Goal: Task Accomplishment & Management: Manage account settings

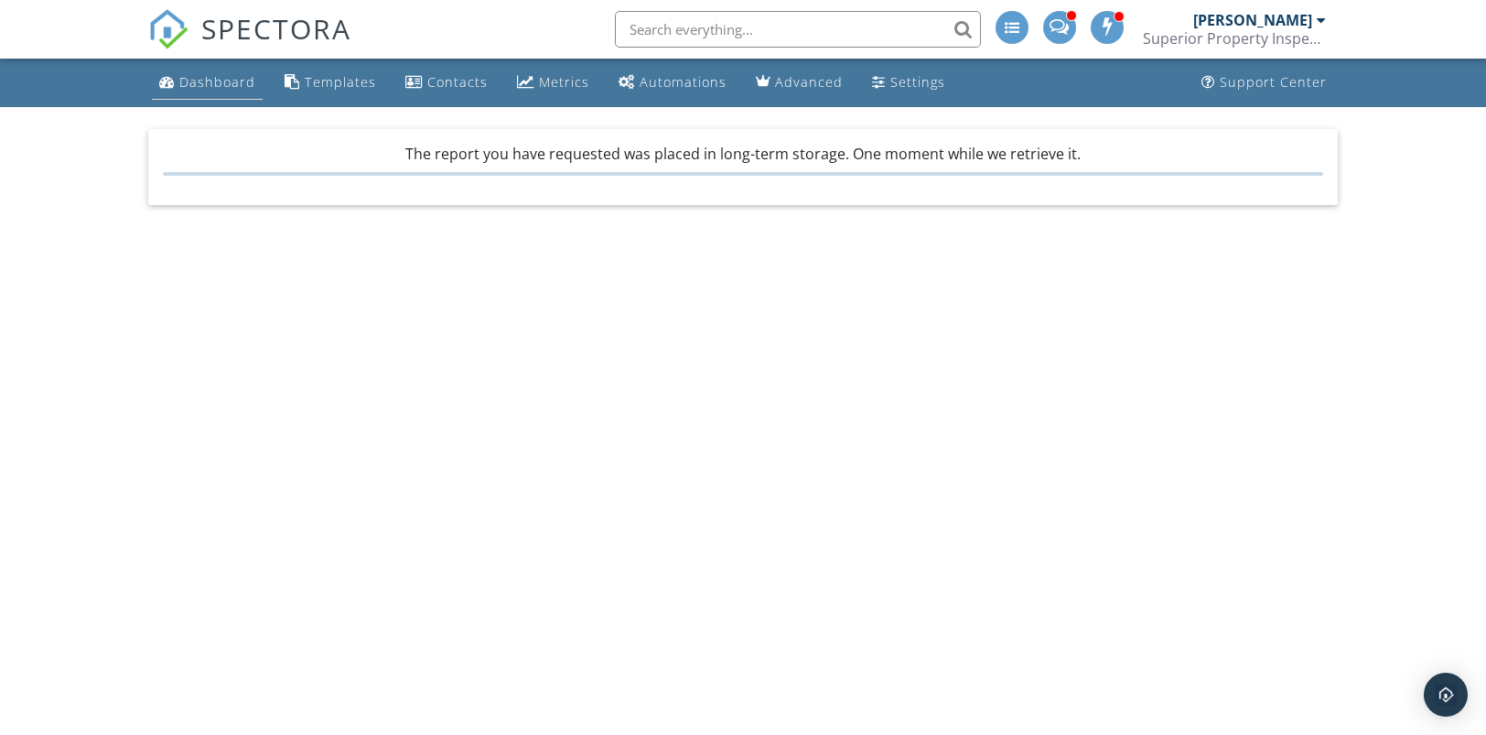
click at [231, 78] on div "Dashboard" at bounding box center [217, 81] width 76 height 17
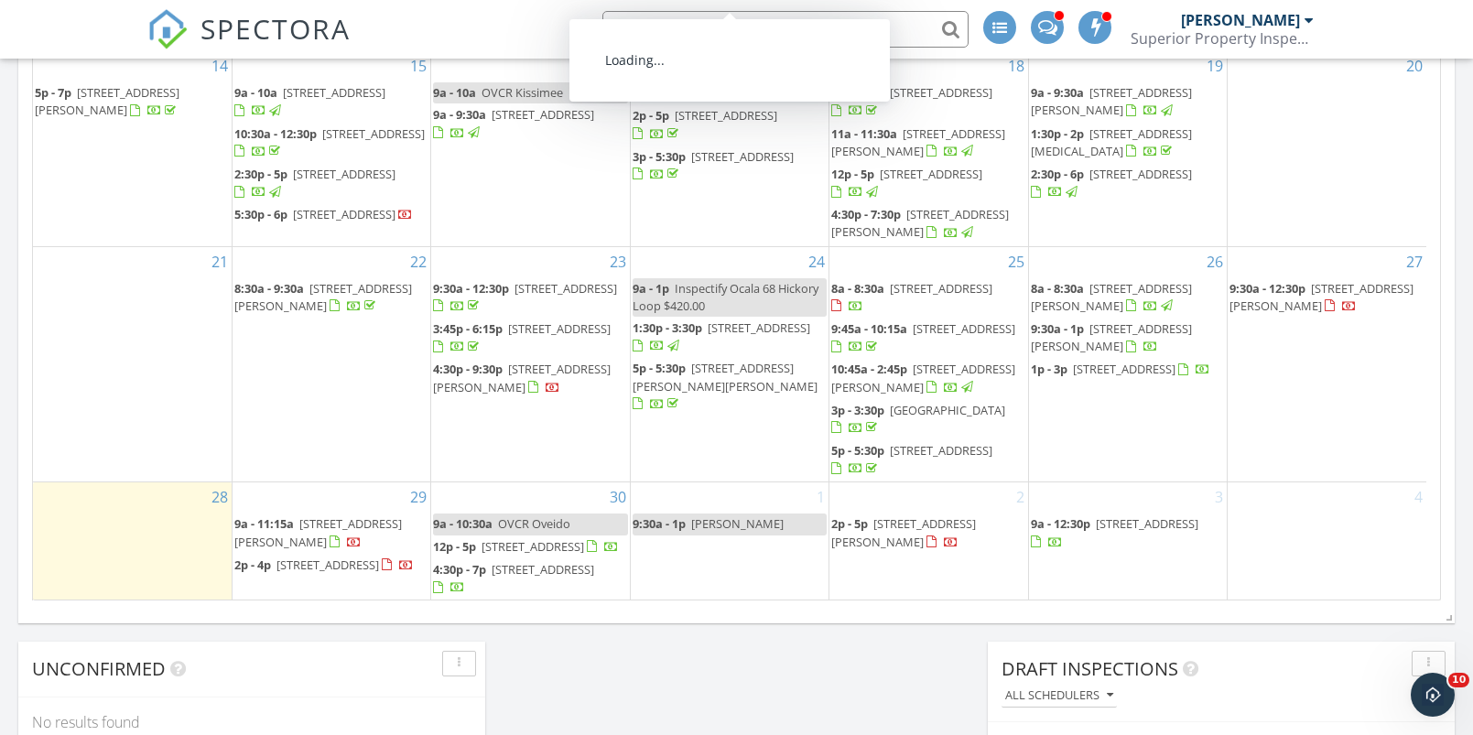
scroll to position [1232, 0]
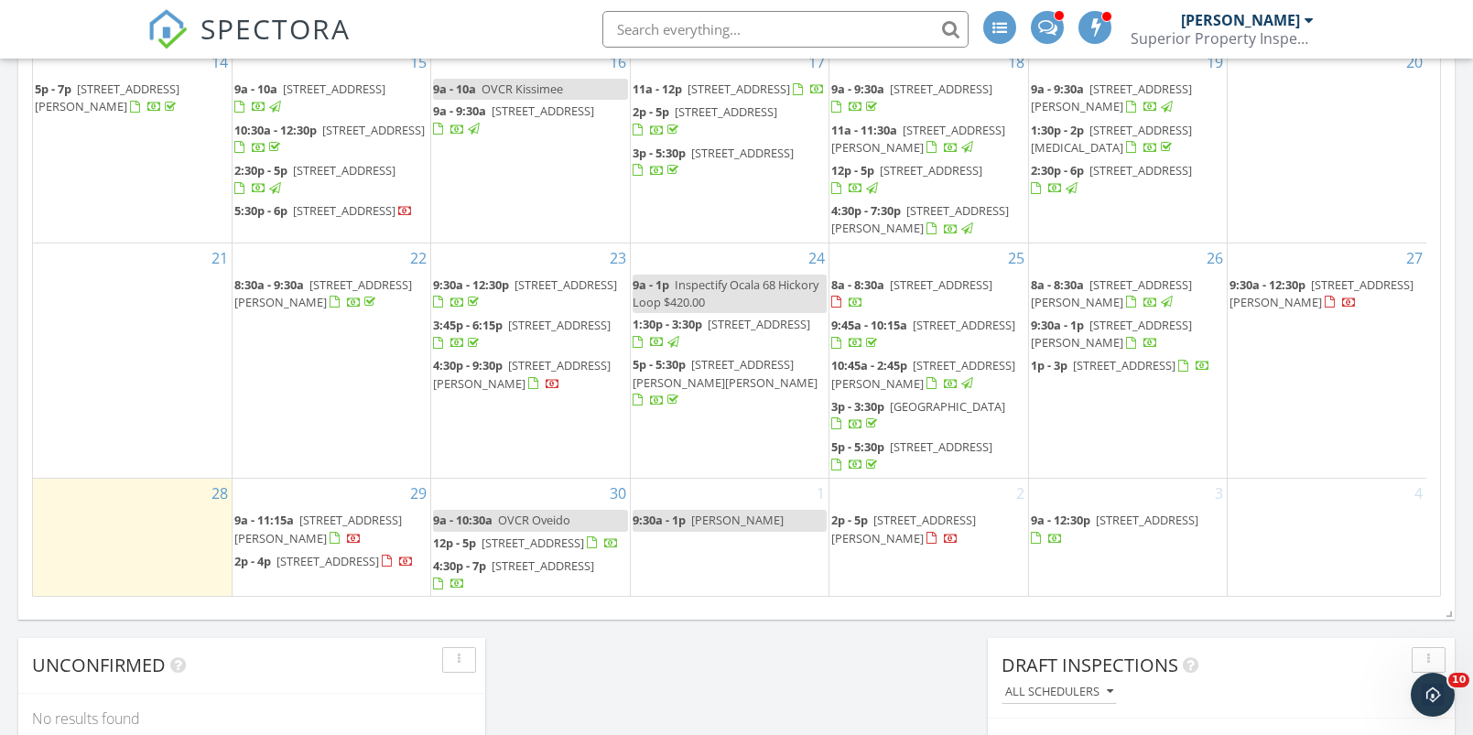
click at [1073, 362] on span "15464 Blackbead St, Winter Garden 34787" at bounding box center [1124, 365] width 103 height 16
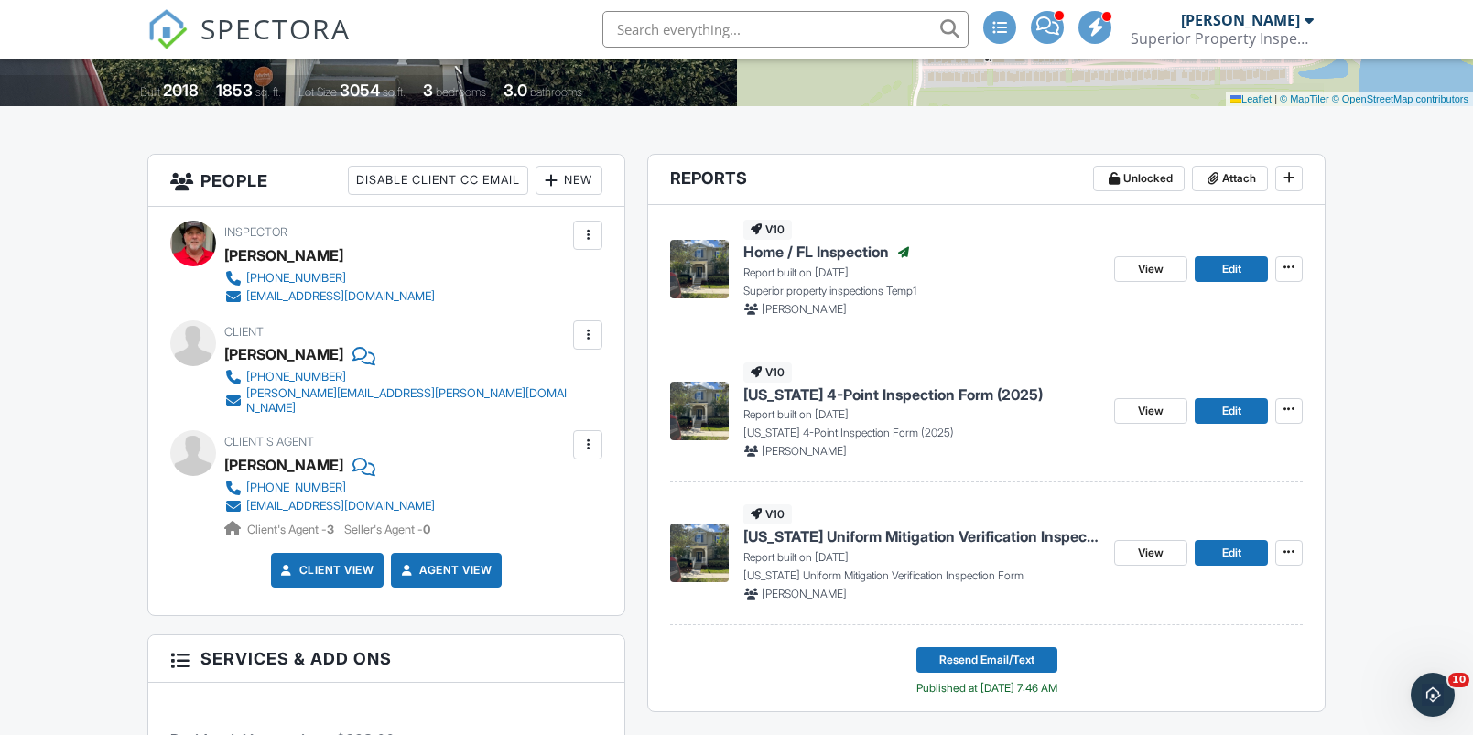
click at [909, 388] on span "[US_STATE] 4-Point Inspection Form (2025)" at bounding box center [892, 394] width 299 height 20
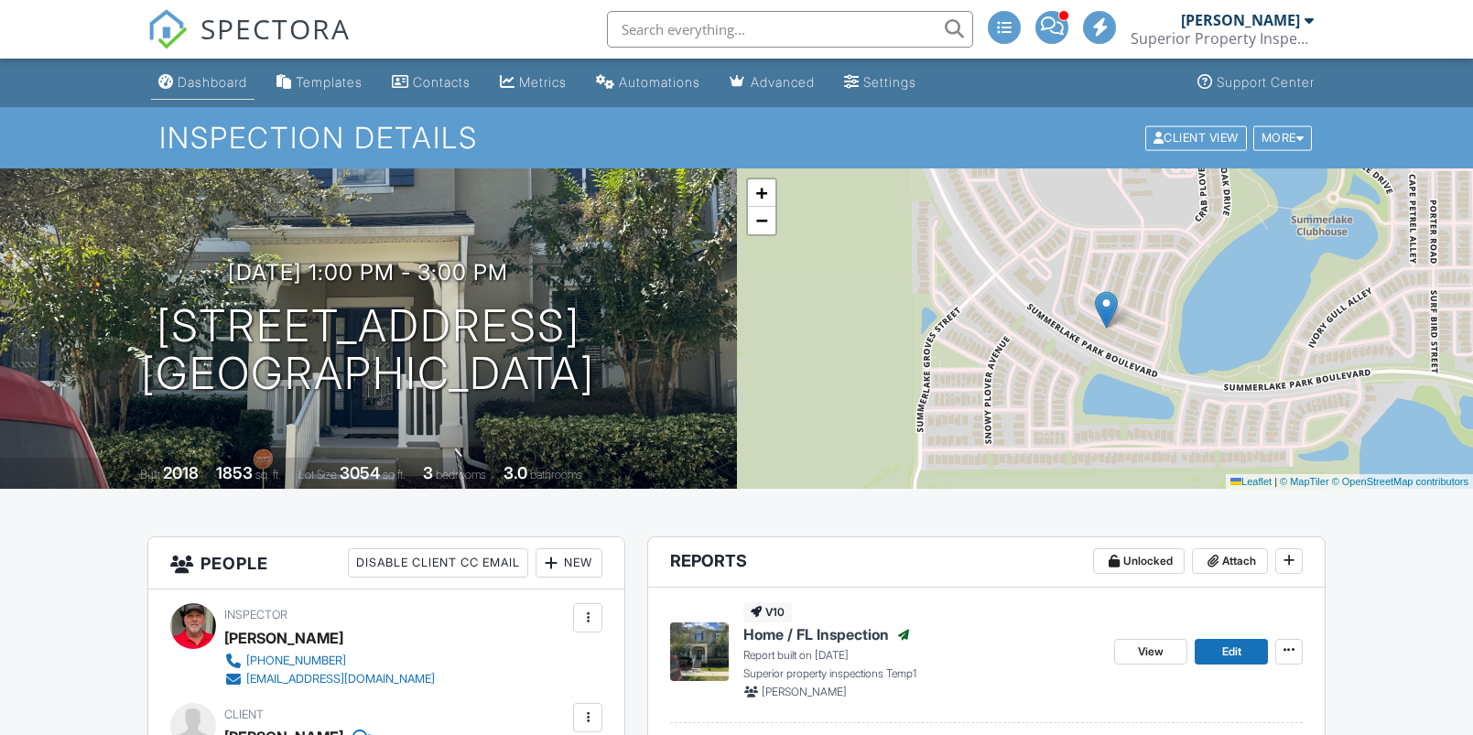
click at [226, 83] on div "Dashboard" at bounding box center [213, 82] width 70 height 16
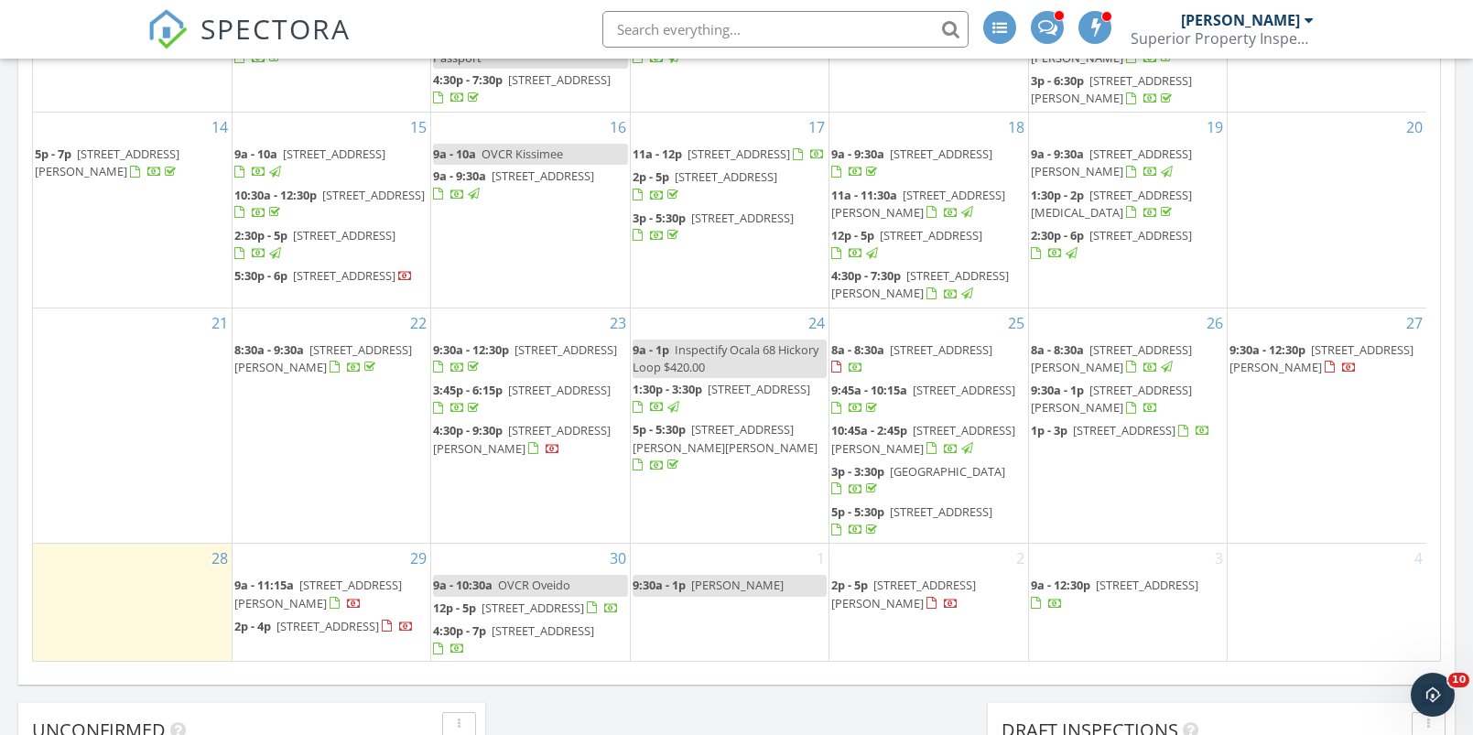
scroll to position [1186, 0]
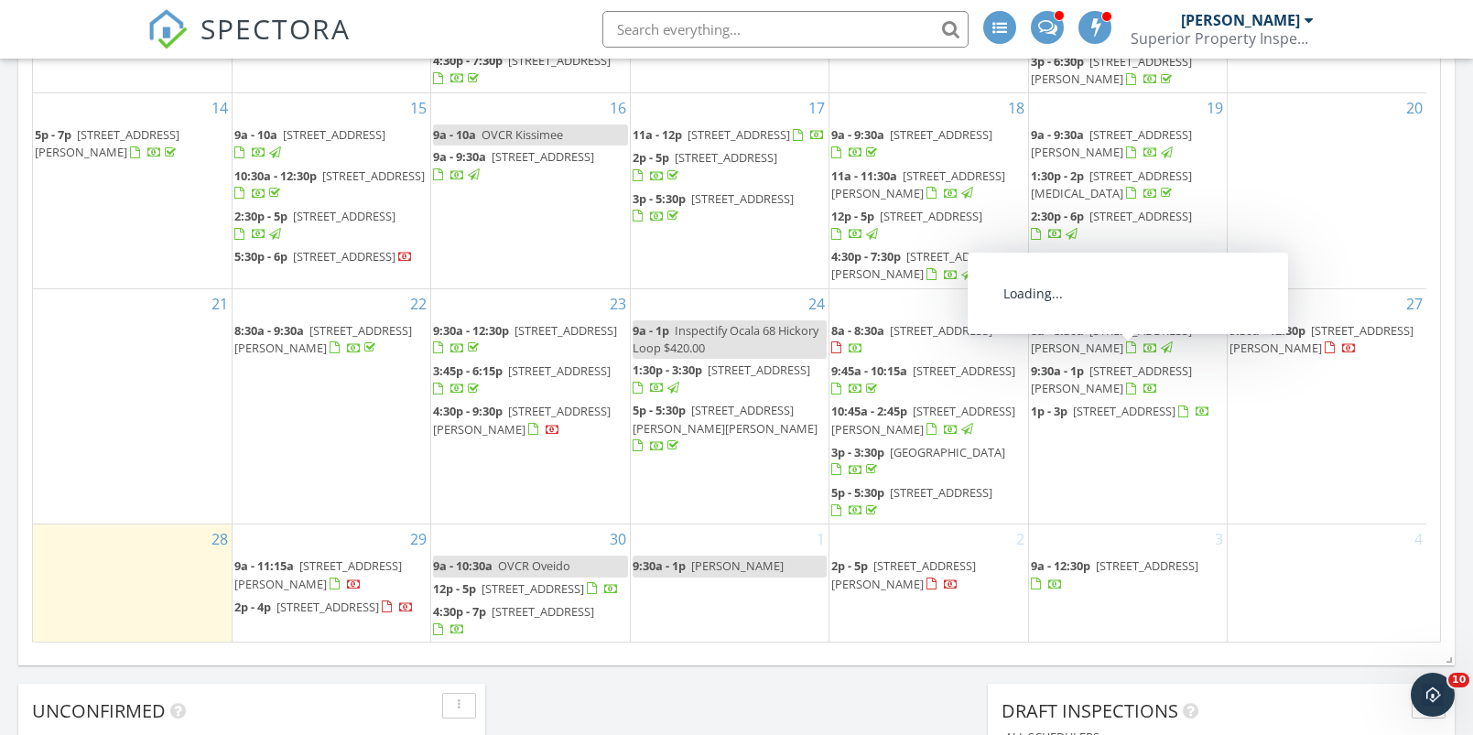
click at [1094, 362] on span "105 Conrad Ct, Winter Park 32789" at bounding box center [1111, 379] width 161 height 34
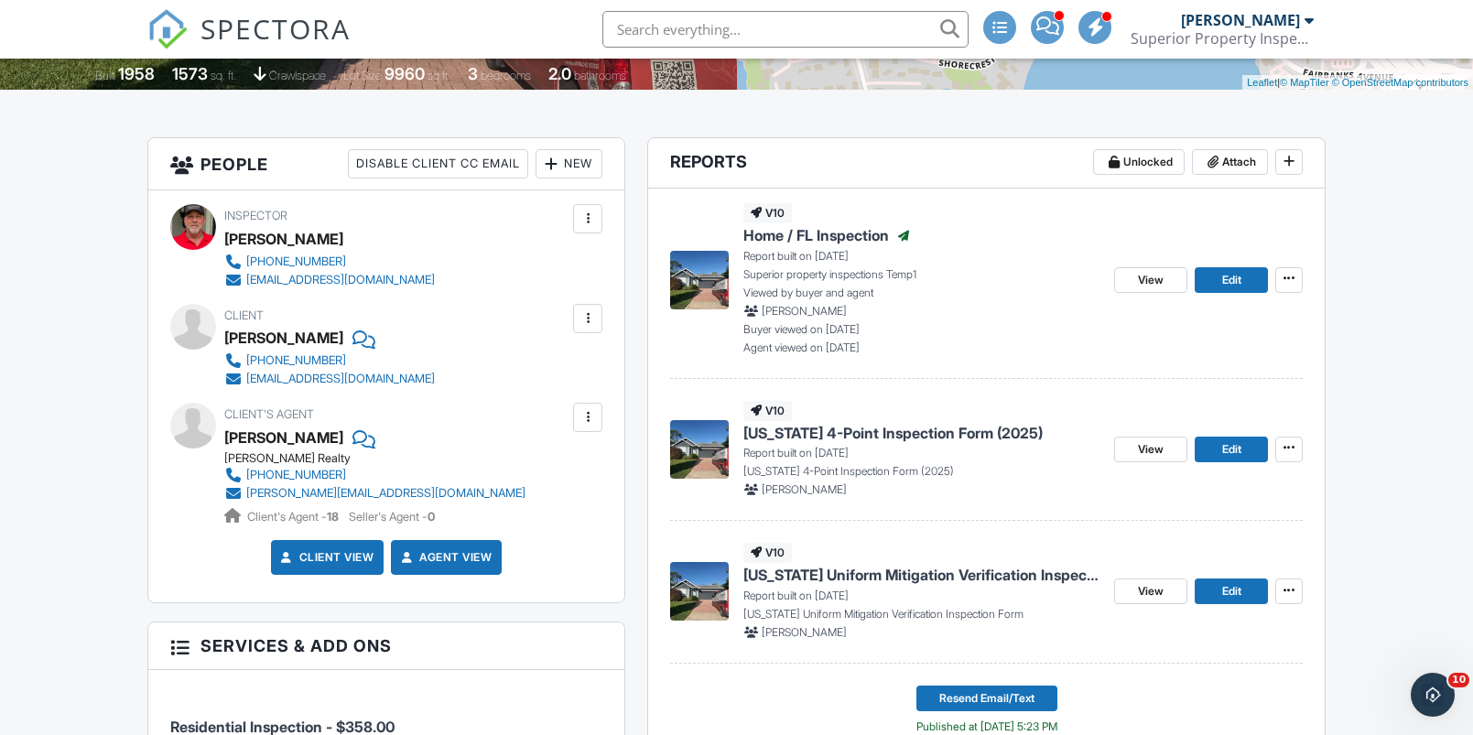
click at [882, 436] on span "[US_STATE] 4-Point Inspection Form (2025)" at bounding box center [892, 433] width 299 height 20
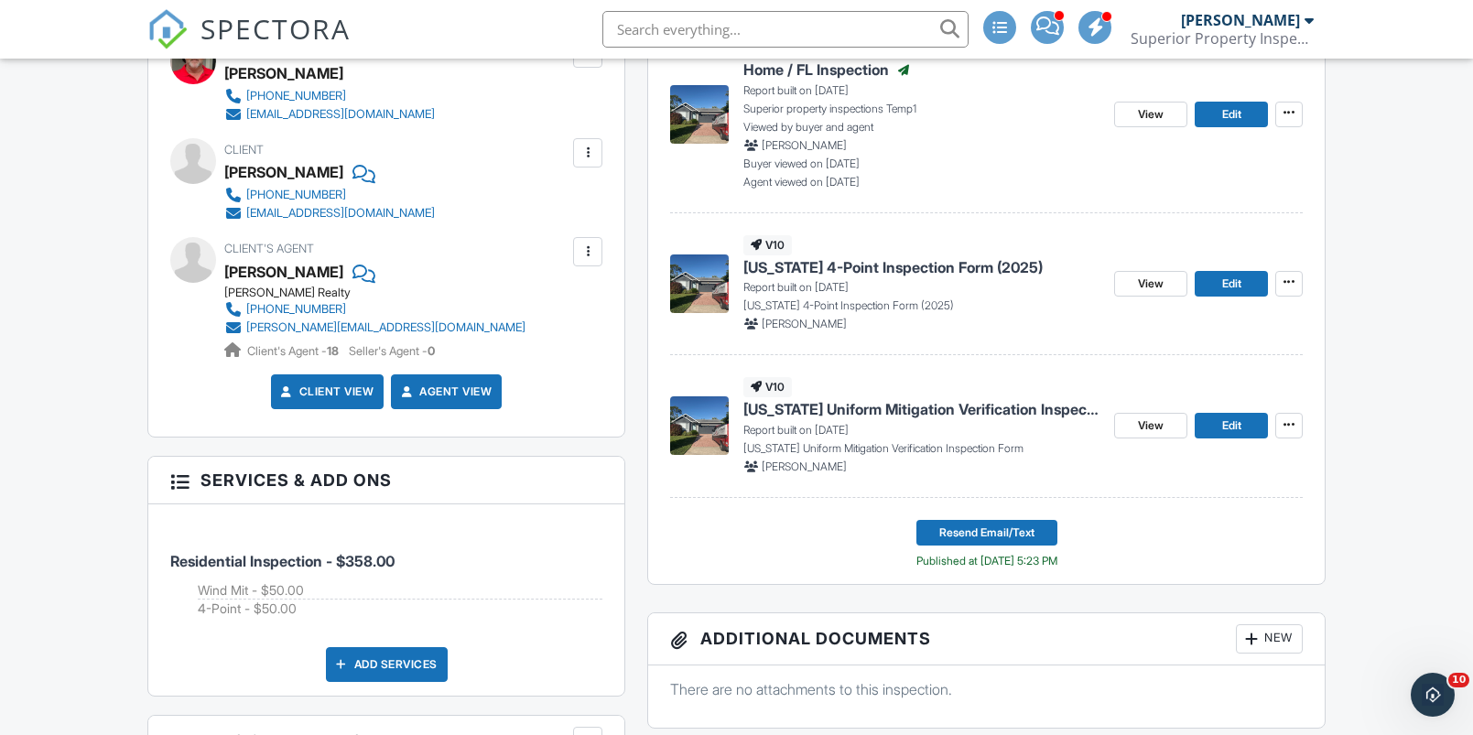
click at [848, 67] on span "Home / FL Inspection" at bounding box center [816, 69] width 146 height 20
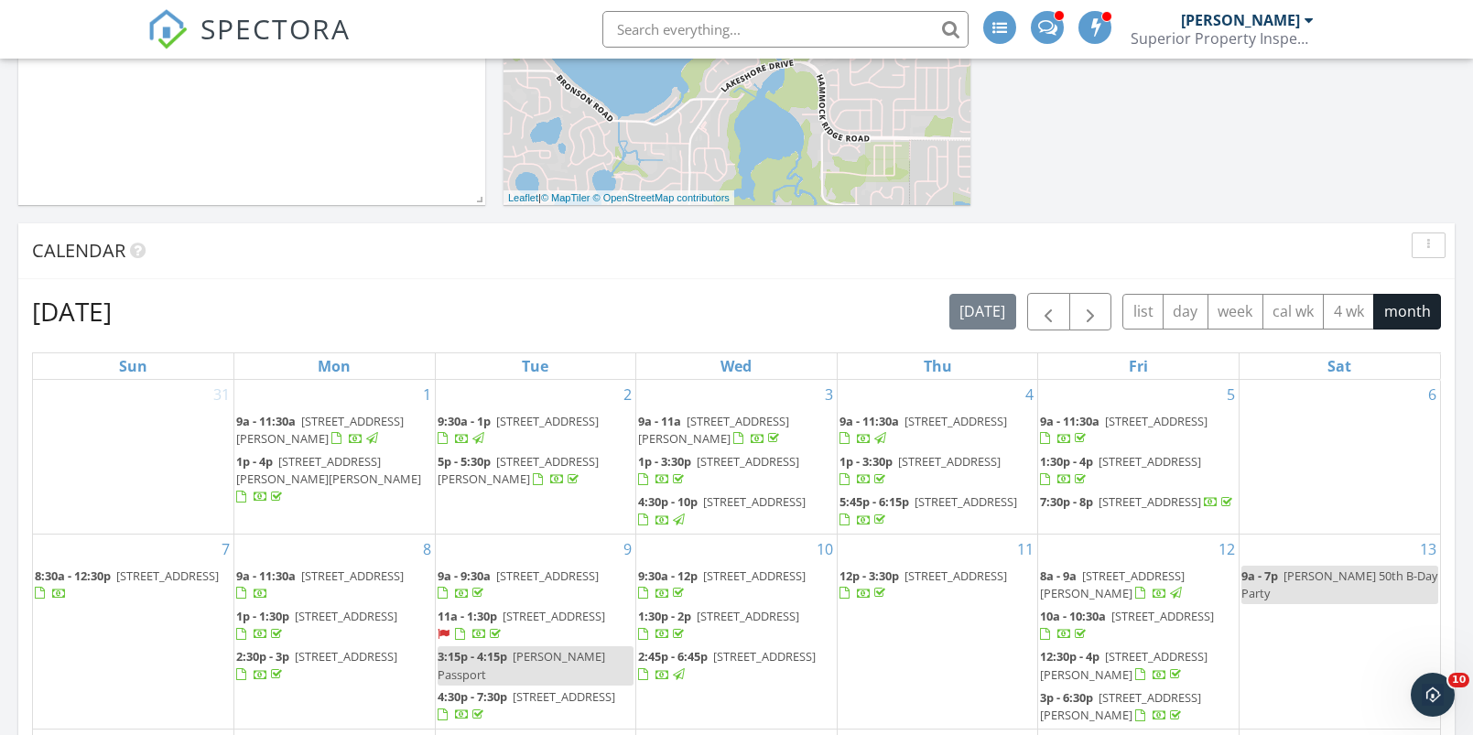
scroll to position [195, 0]
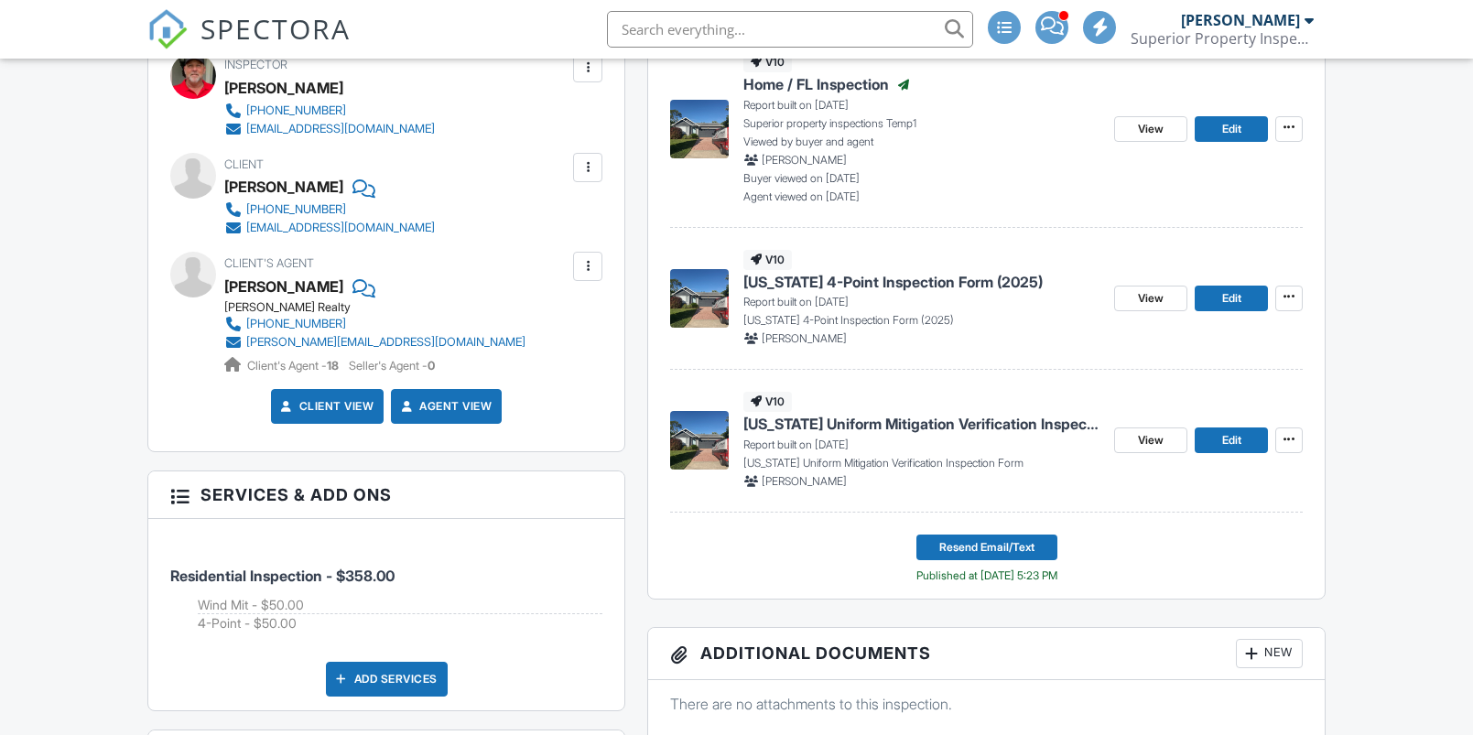
scroll to position [550, 0]
click at [846, 282] on span "[US_STATE] 4-Point Inspection Form (2025)" at bounding box center [892, 282] width 299 height 20
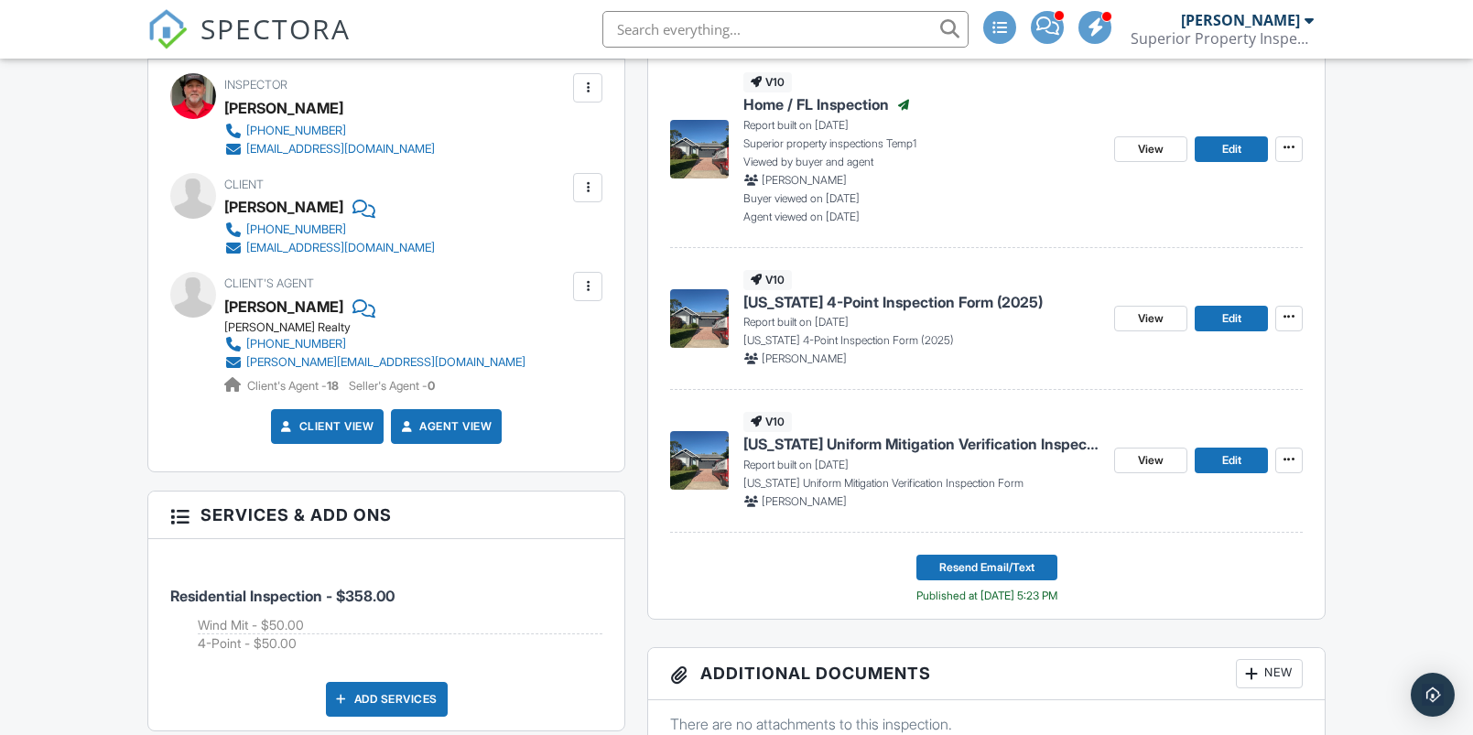
click at [795, 443] on span "[US_STATE] Uniform Mitigation Verification Inspection Form" at bounding box center [921, 444] width 356 height 20
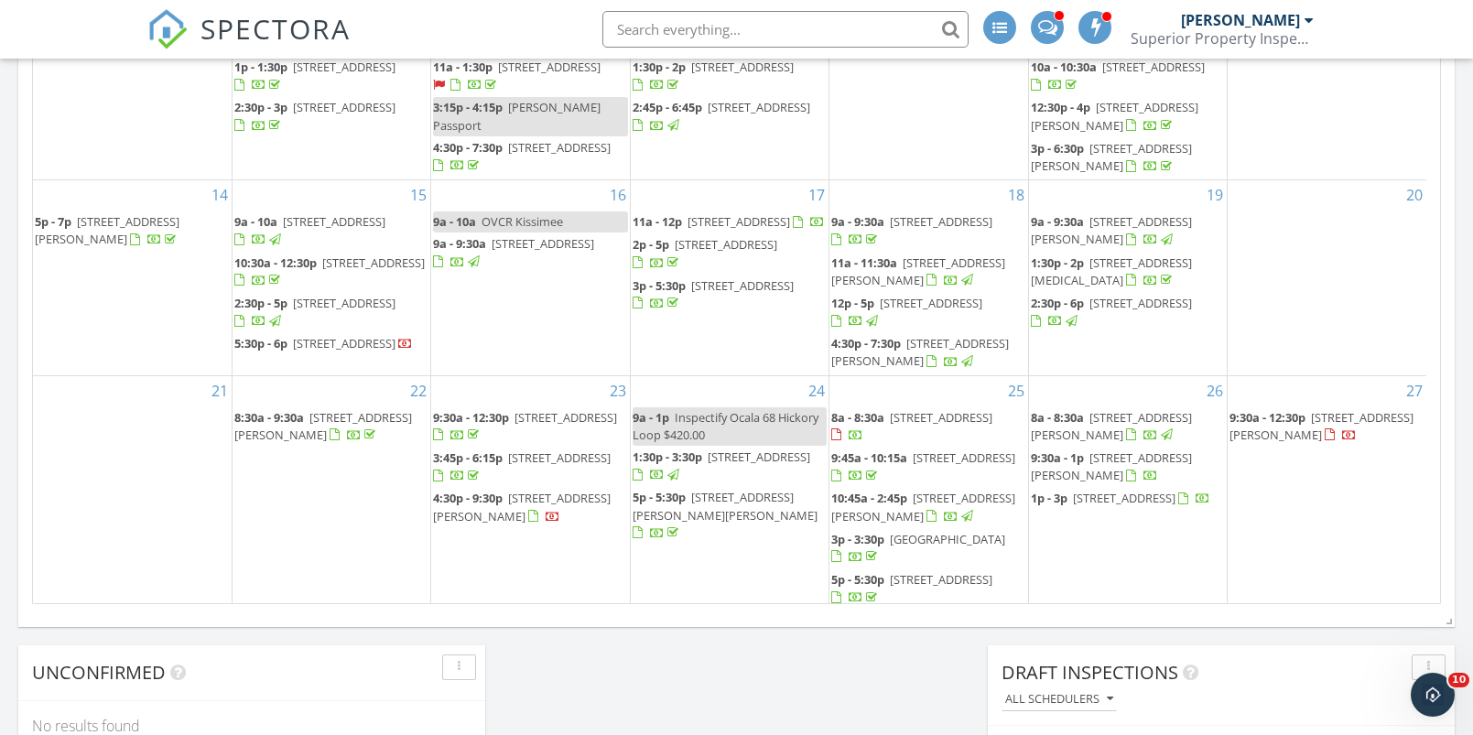
scroll to position [181, 0]
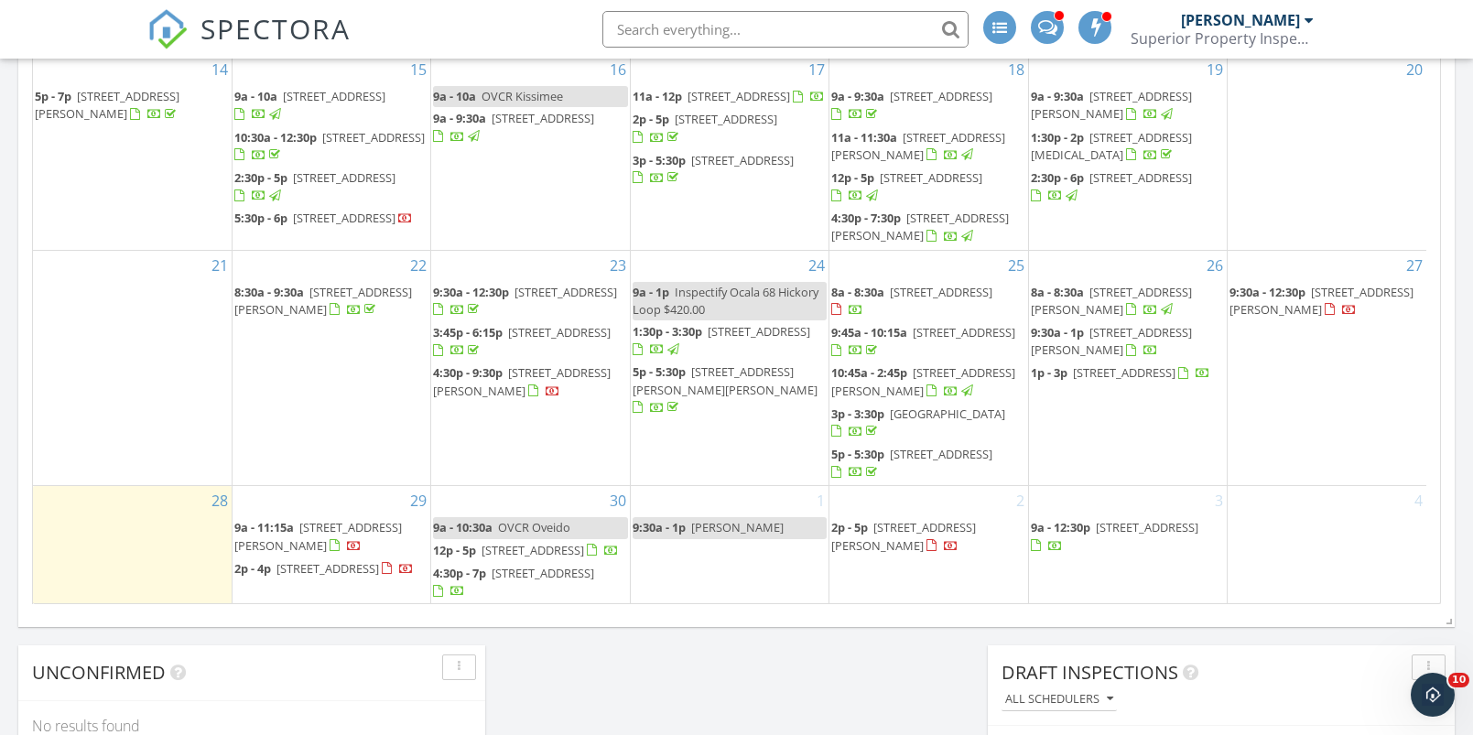
click at [1324, 302] on div at bounding box center [1340, 310] width 32 height 17
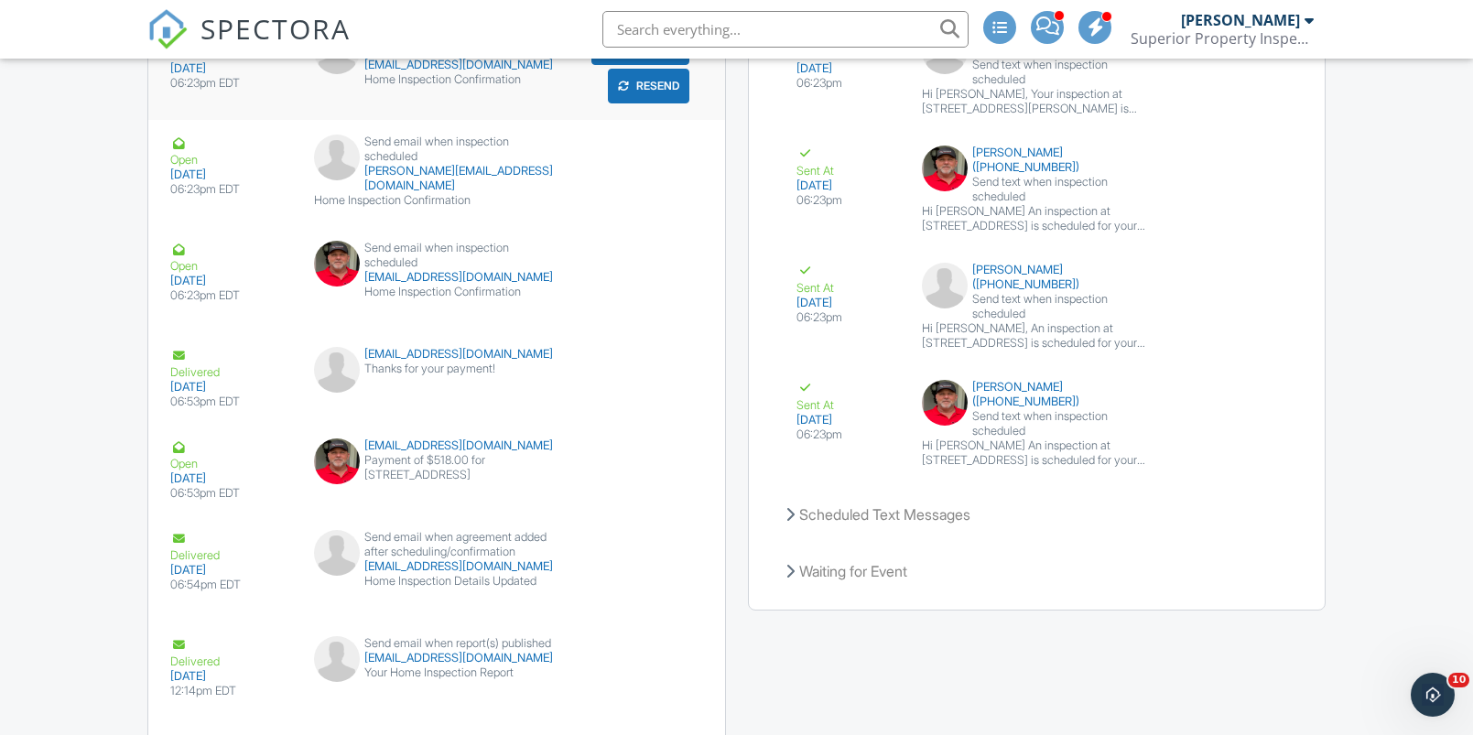
scroll to position [3213, 0]
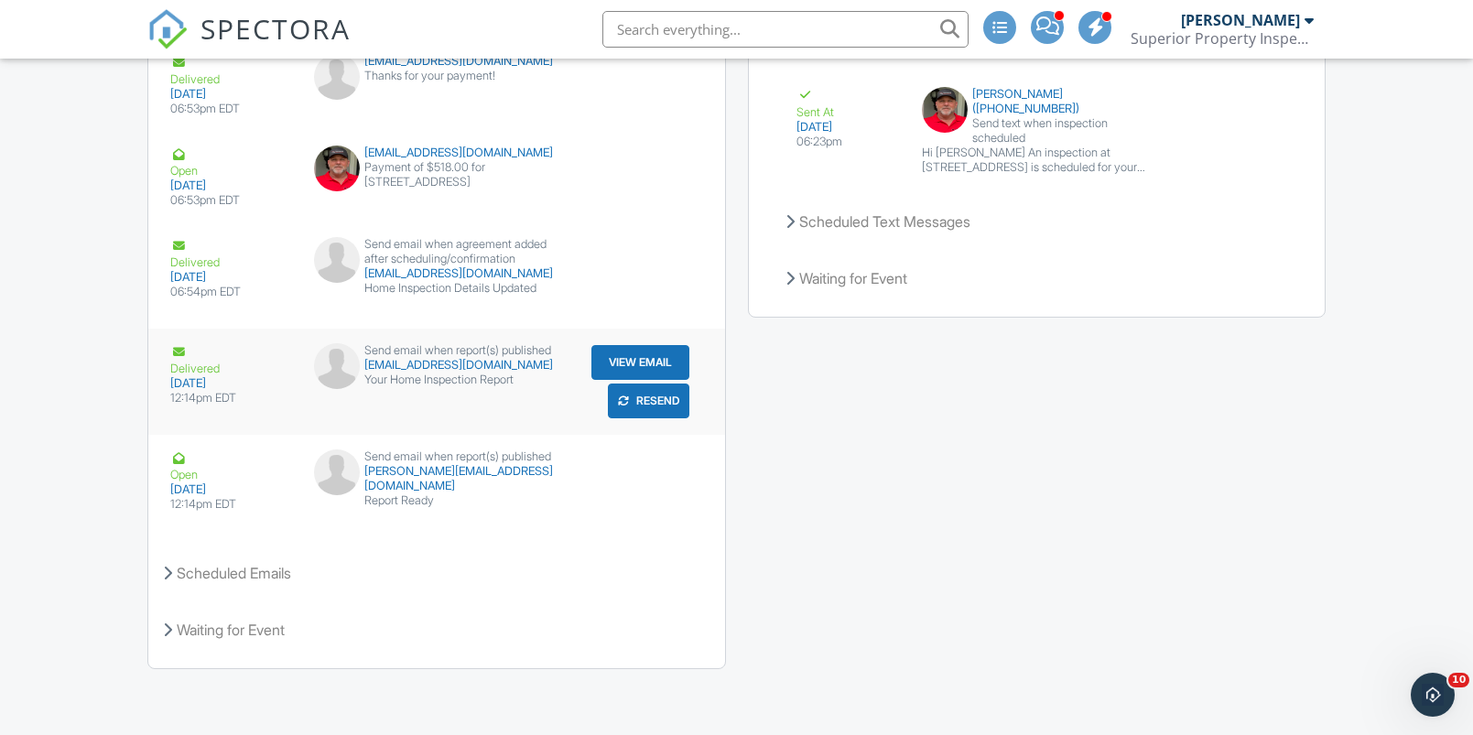
click at [646, 400] on button "Resend" at bounding box center [648, 400] width 81 height 35
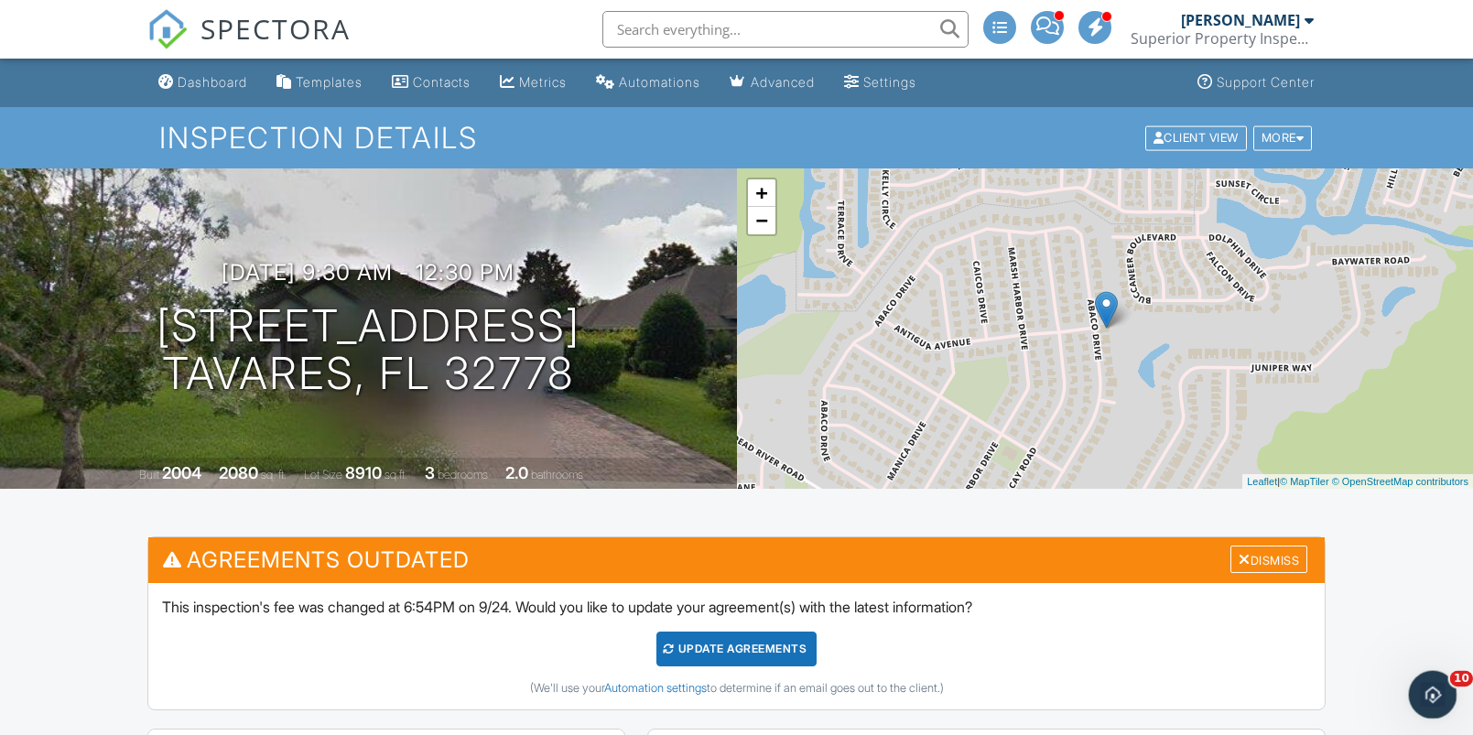
click at [1436, 687] on icon "Open Intercom Messenger" at bounding box center [1430, 692] width 30 height 30
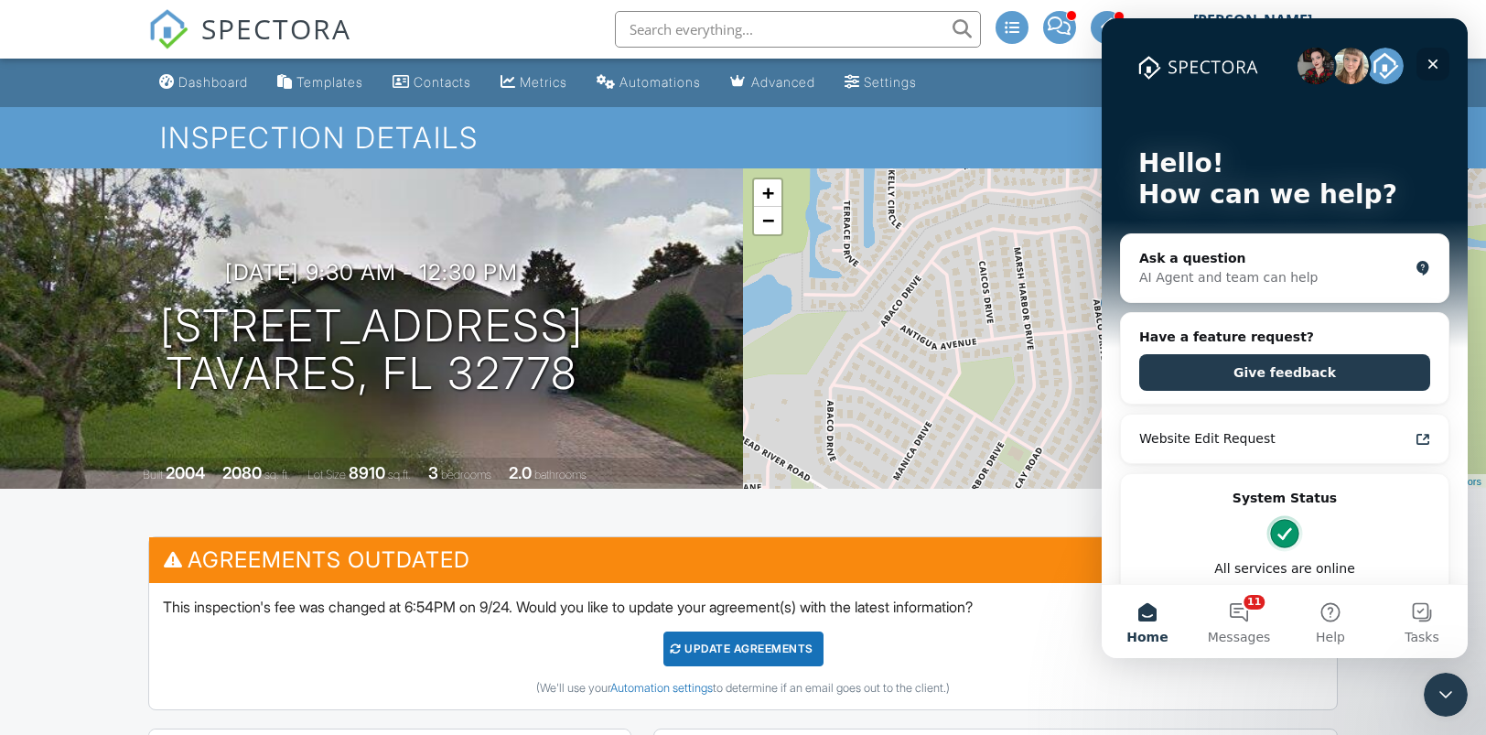
click at [1436, 62] on icon "Close" at bounding box center [1434, 64] width 10 height 10
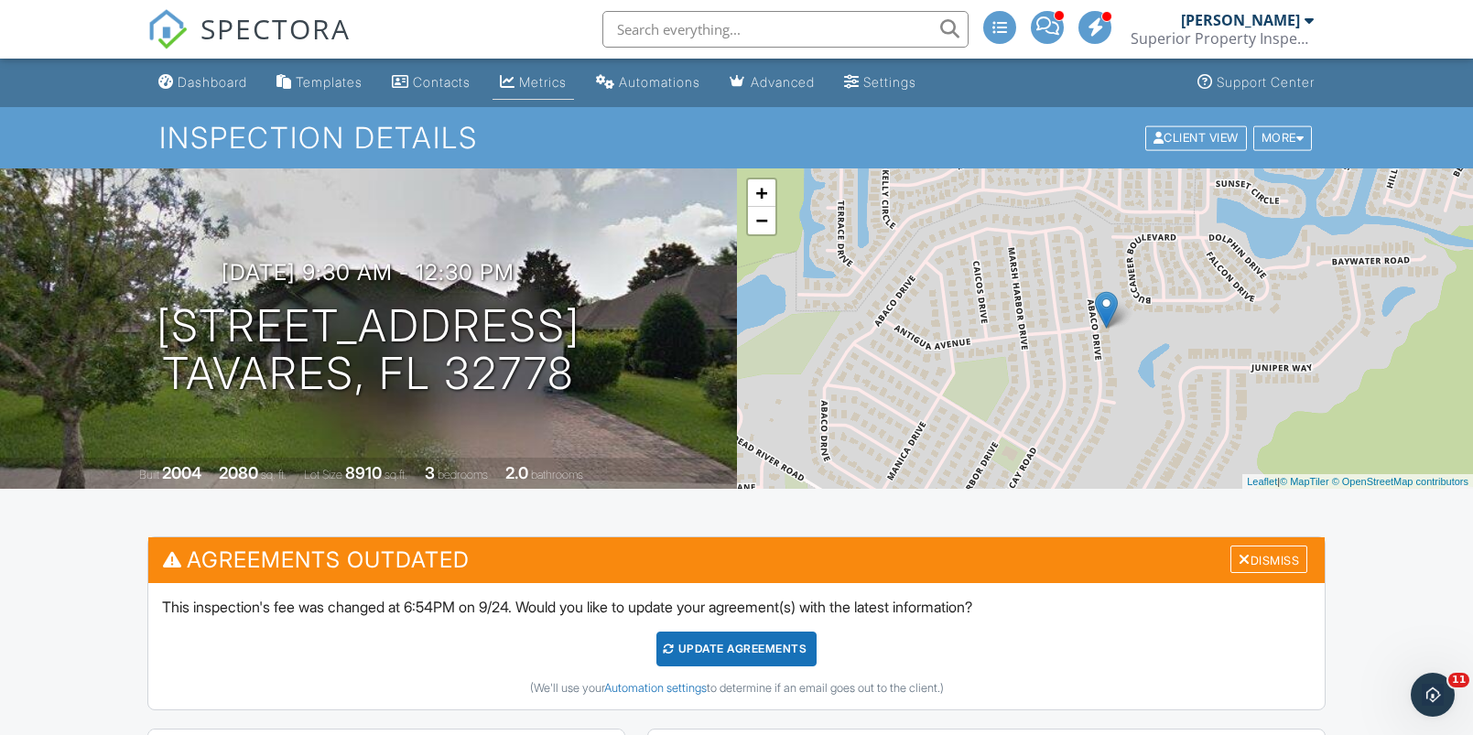
click at [558, 88] on div "Metrics" at bounding box center [543, 82] width 48 height 16
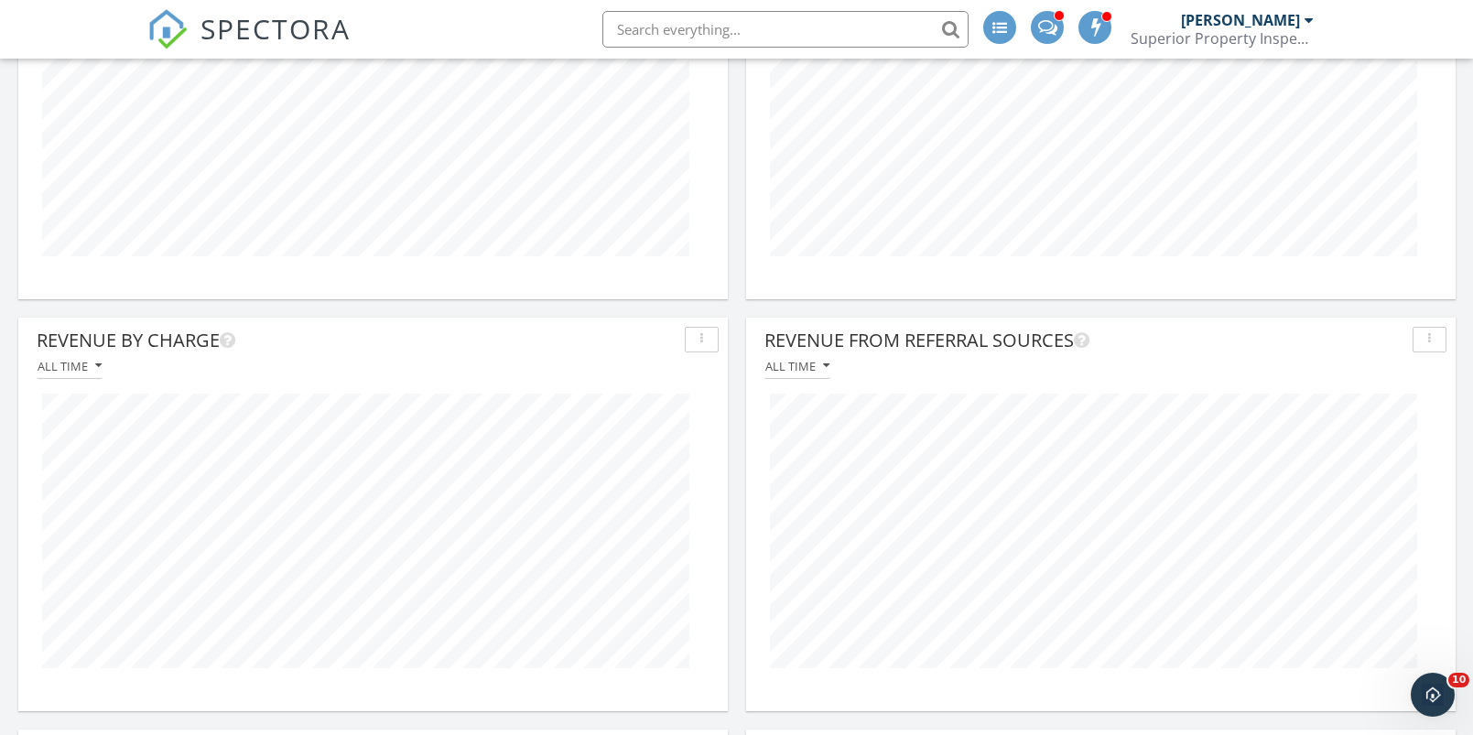
scroll to position [496, 0]
